Goal: Information Seeking & Learning: Learn about a topic

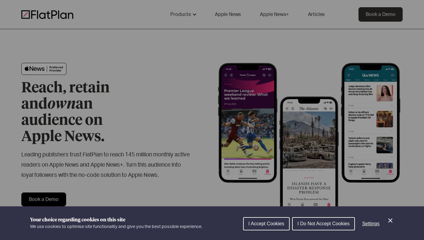
click at [267, 222] on span "I Accept Cookies" at bounding box center [266, 223] width 36 height 5
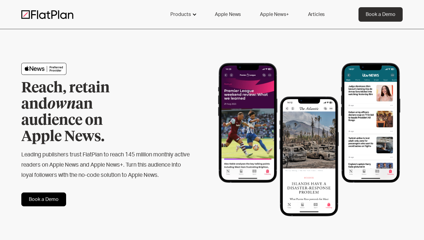
click at [195, 17] on div "Products" at bounding box center [183, 14] width 40 height 14
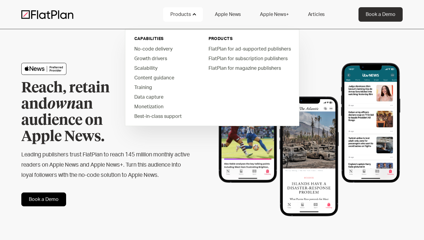
click at [231, 14] on link "Apple News" at bounding box center [228, 14] width 40 height 14
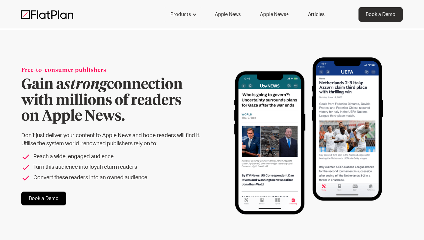
click at [279, 11] on link "Apple News+" at bounding box center [274, 14] width 43 height 14
